Goal: Task Accomplishment & Management: Use online tool/utility

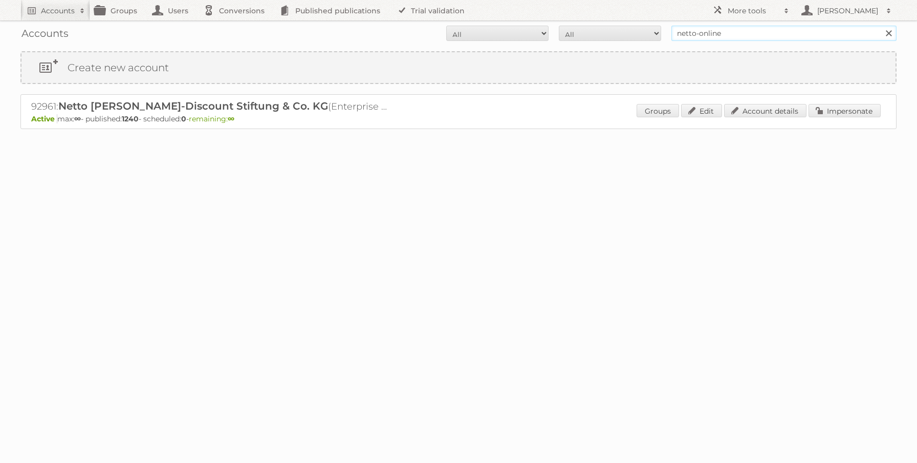
click at [748, 32] on input "netto-online" at bounding box center [783, 33] width 225 height 15
type input "obi [GEOGRAPHIC_DATA]"
click at [881, 26] on input "Search" at bounding box center [888, 33] width 15 height 15
click at [832, 109] on link "Impersonate" at bounding box center [845, 110] width 72 height 13
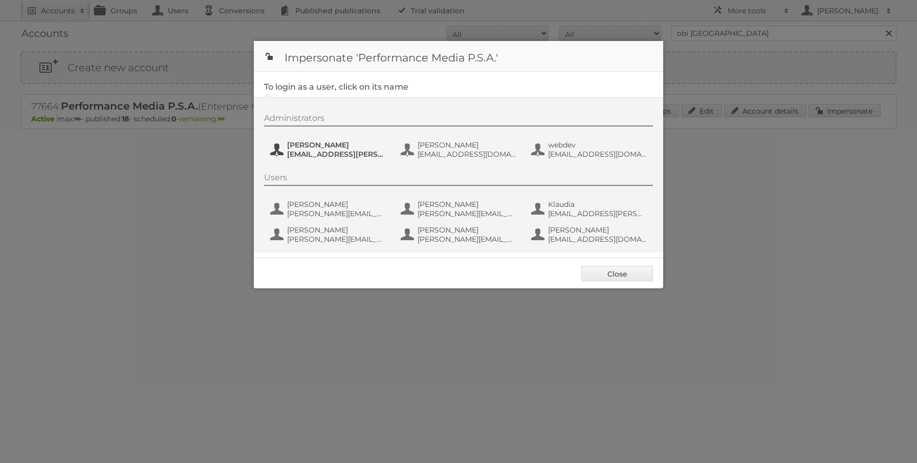
click at [318, 148] on span "[PERSON_NAME]" at bounding box center [336, 144] width 99 height 9
